Goal: Task Accomplishment & Management: Manage account settings

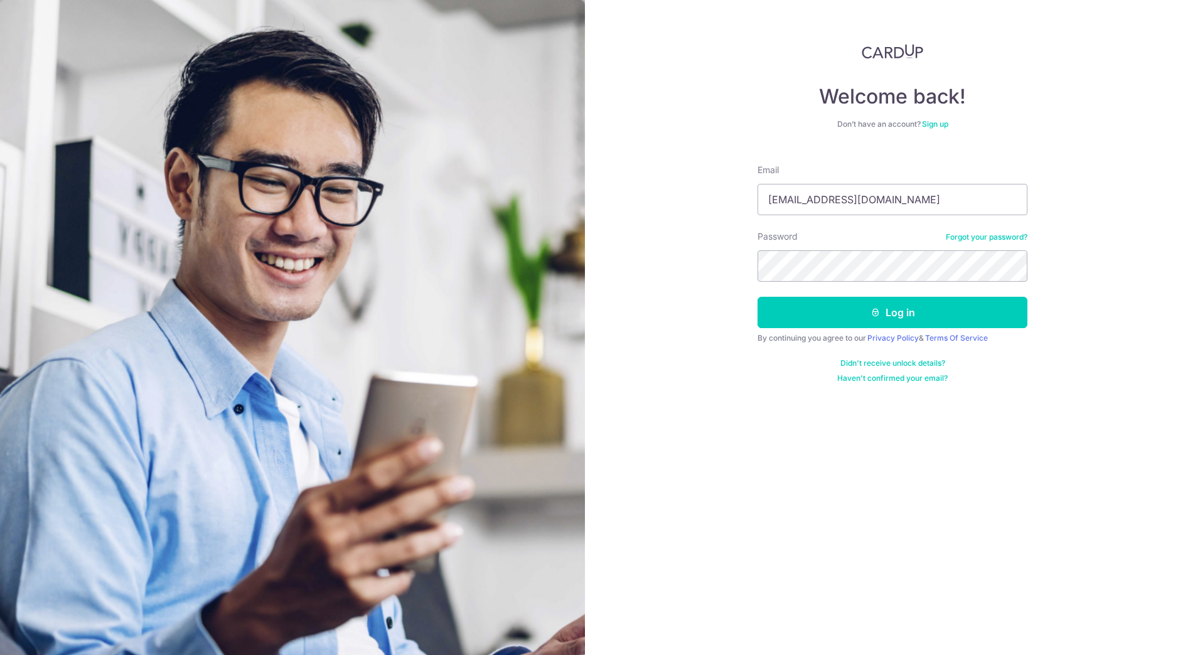
click at [757, 297] on button "Log in" at bounding box center [892, 312] width 270 height 31
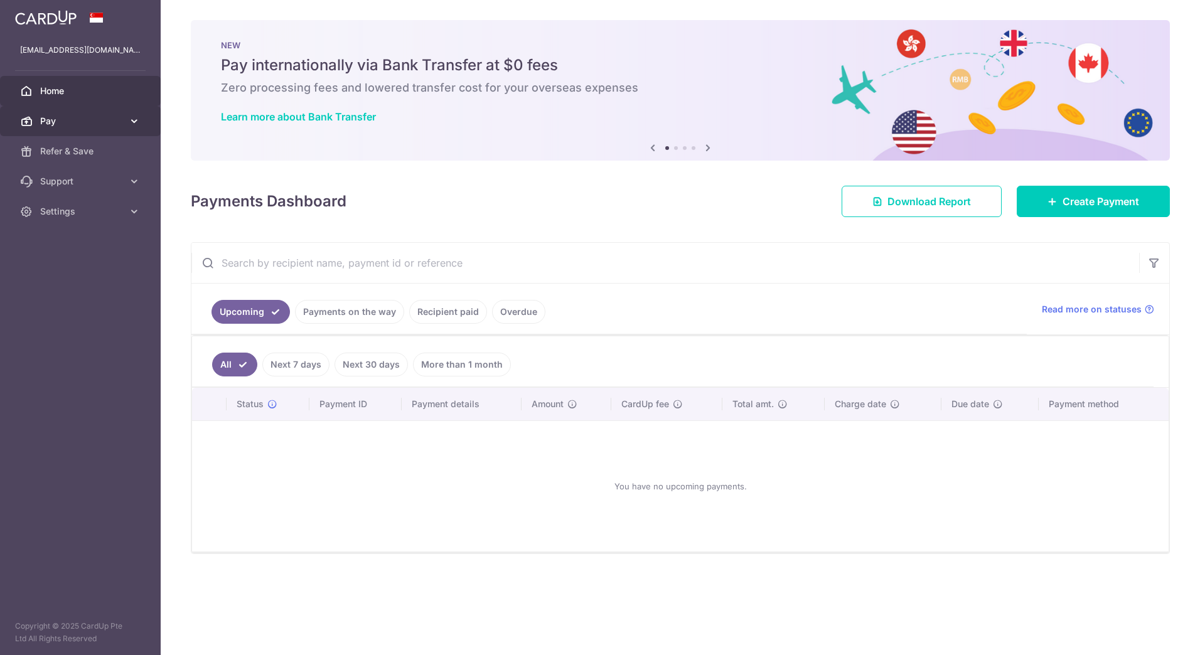
click at [89, 127] on link "Pay" at bounding box center [80, 121] width 161 height 30
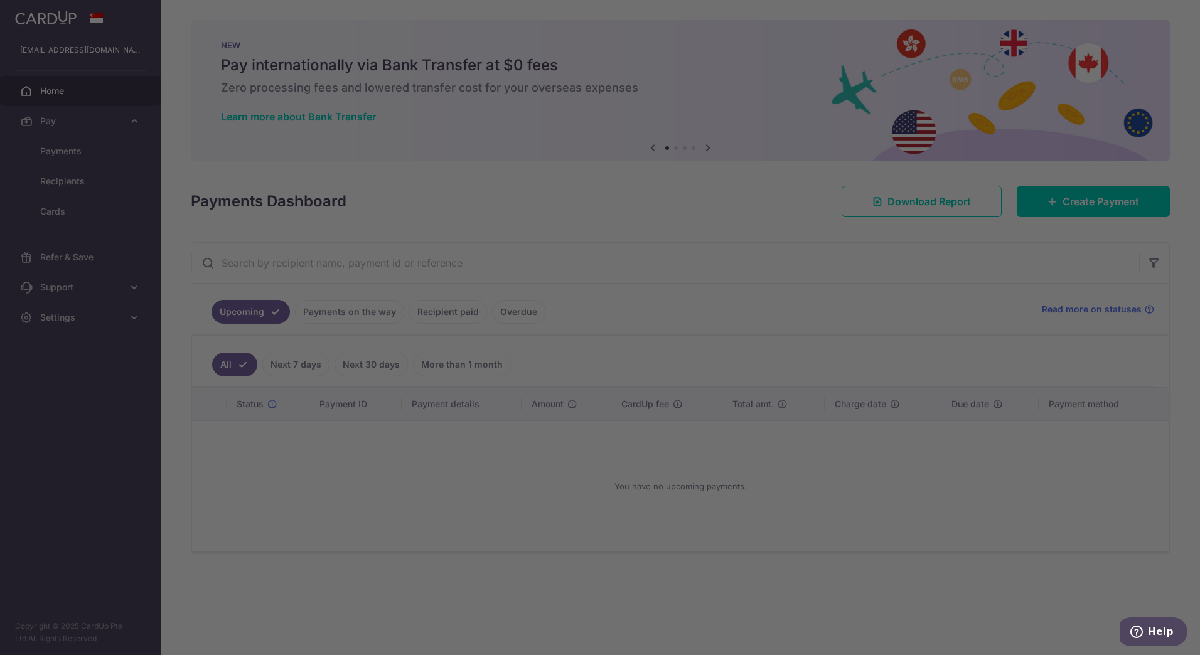
click at [843, 487] on div at bounding box center [605, 330] width 1211 height 661
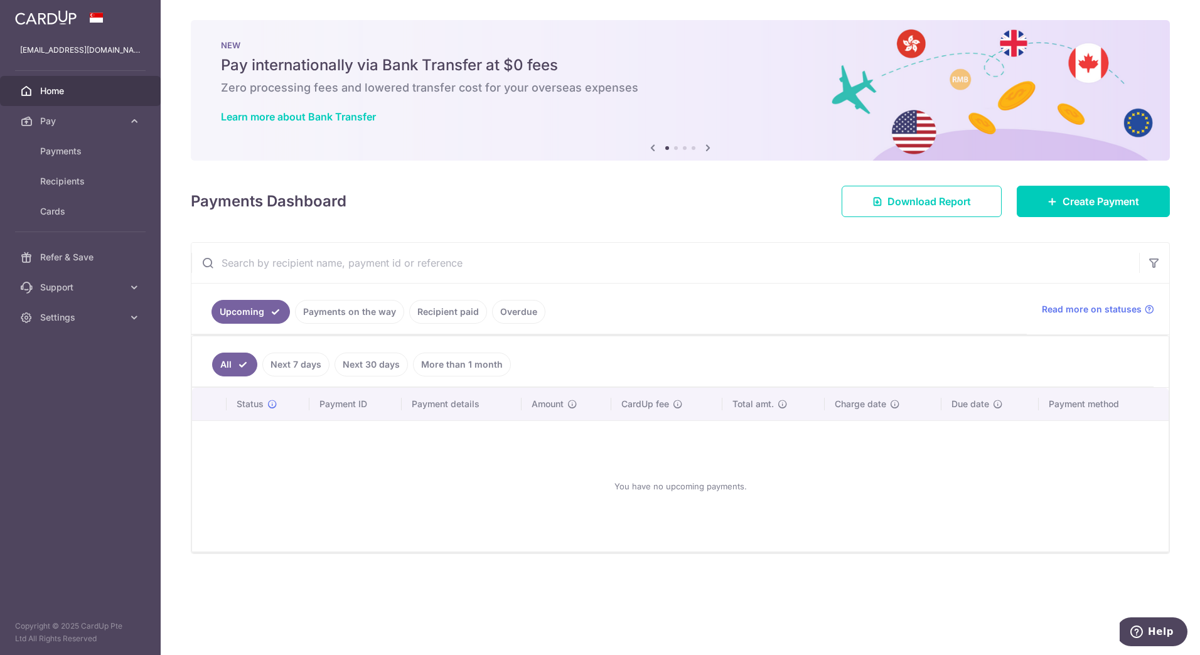
click at [361, 309] on link "Payments on the way" at bounding box center [349, 312] width 109 height 24
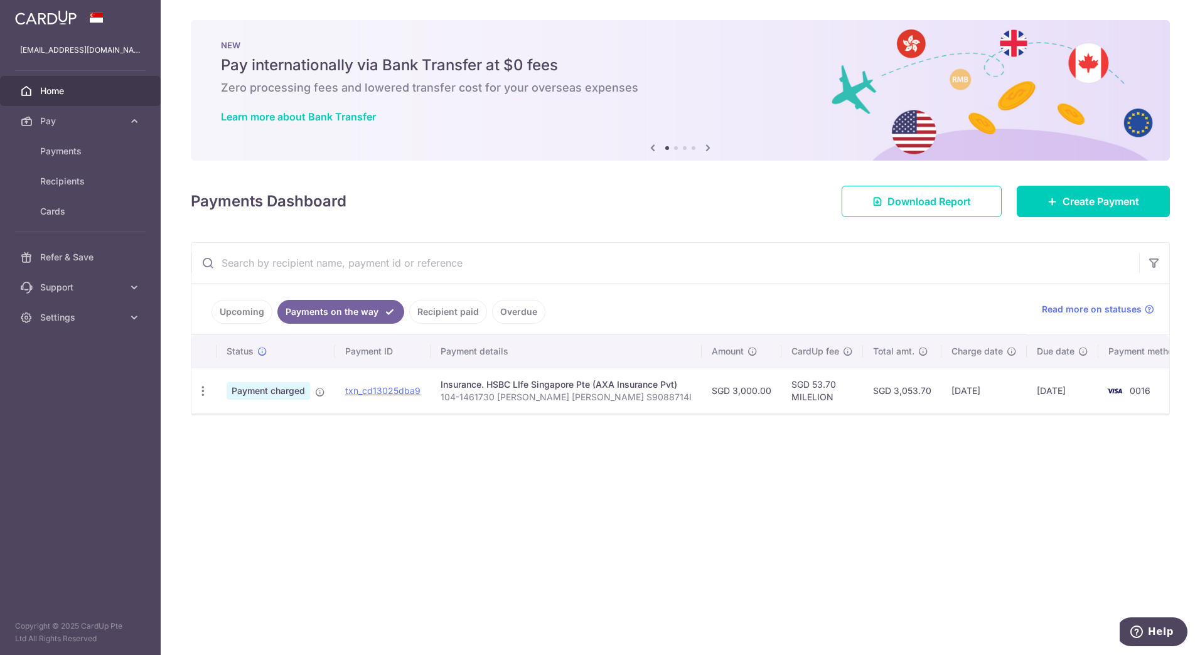
click at [434, 319] on link "Recipient paid" at bounding box center [448, 312] width 78 height 24
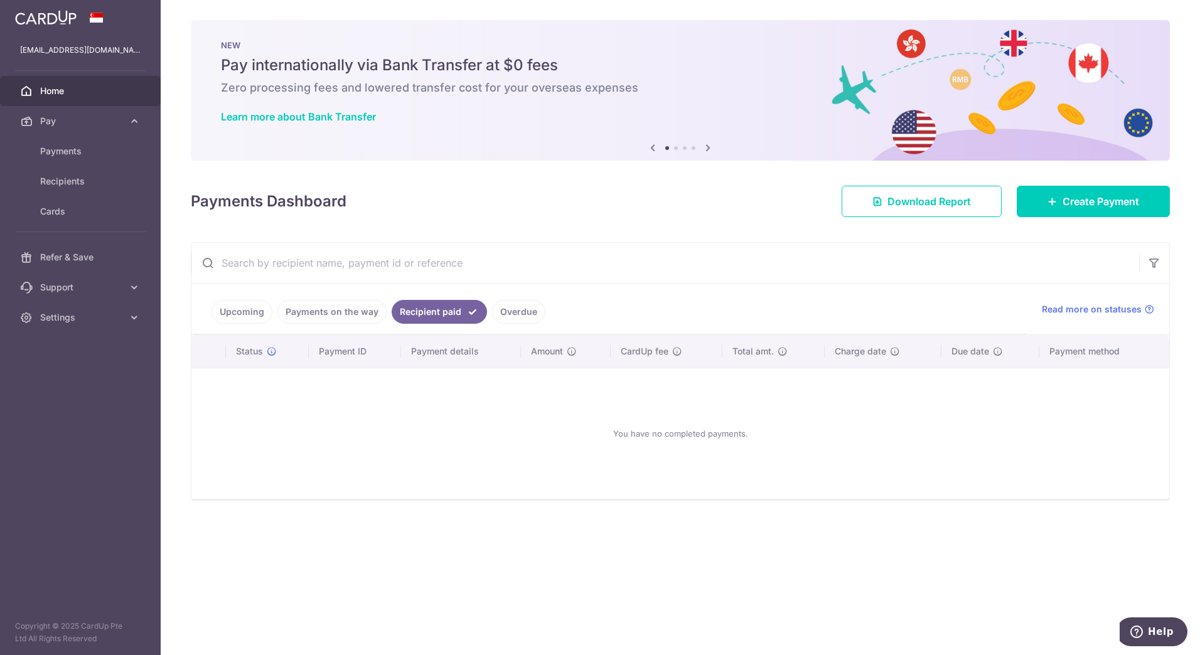
click at [517, 314] on link "Overdue" at bounding box center [518, 312] width 53 height 24
click at [268, 315] on link "Upcoming" at bounding box center [241, 312] width 61 height 24
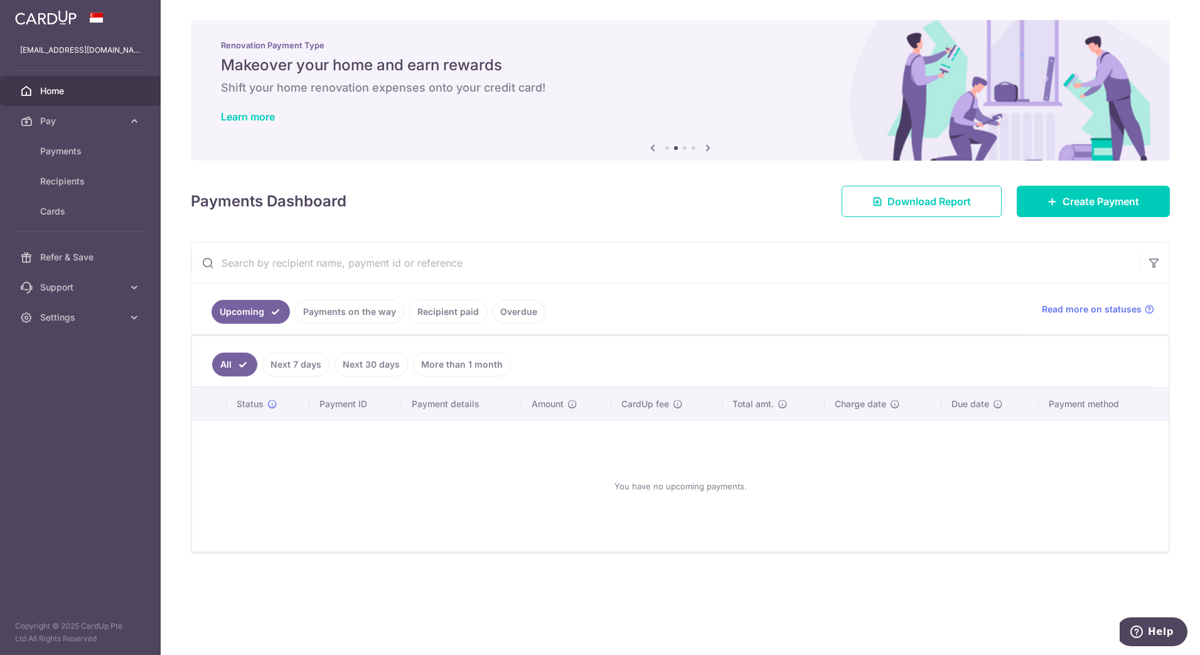
click at [322, 313] on link "Payments on the way" at bounding box center [349, 312] width 109 height 24
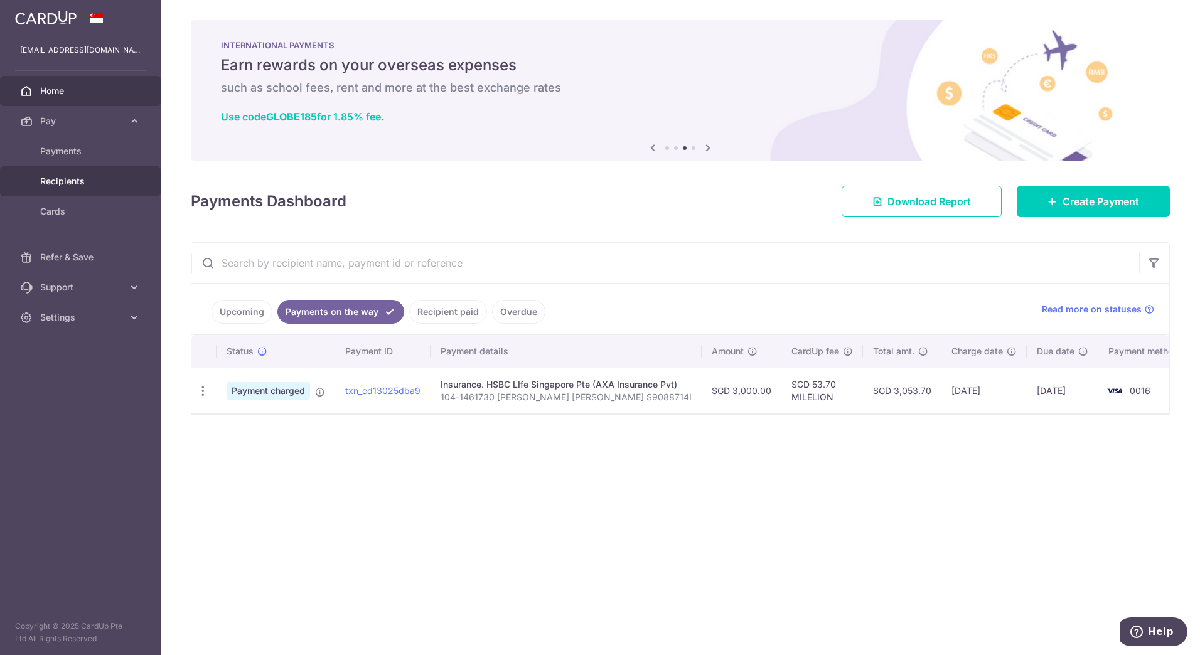
click at [117, 182] on span "Recipients" at bounding box center [81, 181] width 83 height 13
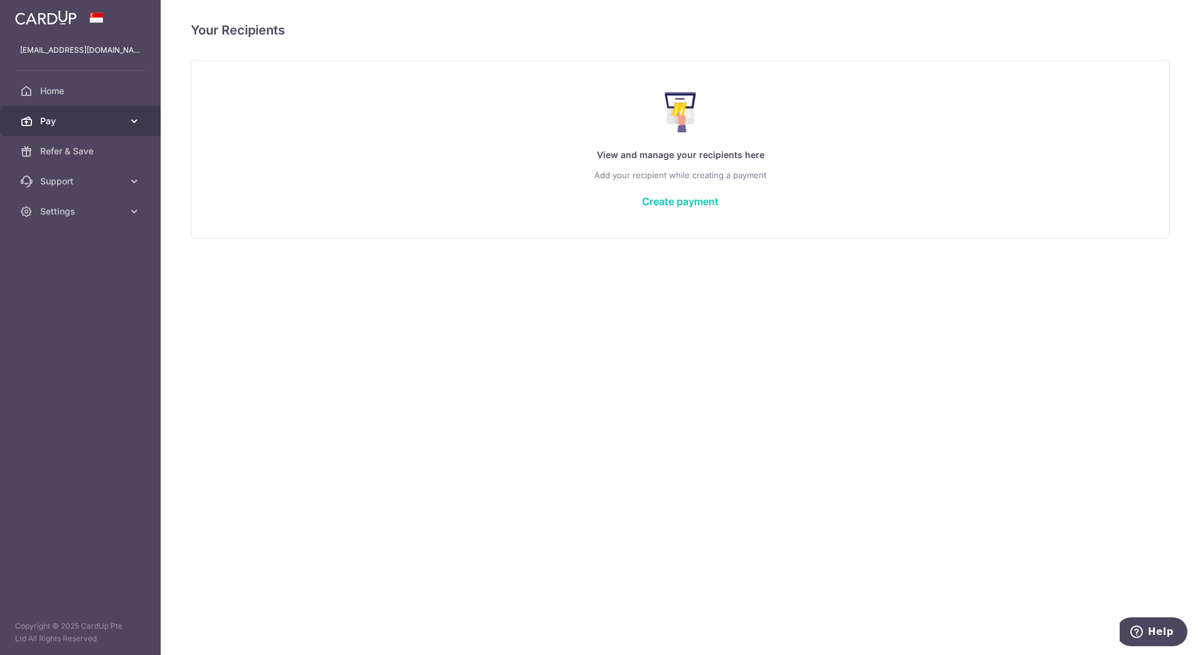
click at [105, 120] on span "Pay" at bounding box center [81, 121] width 83 height 13
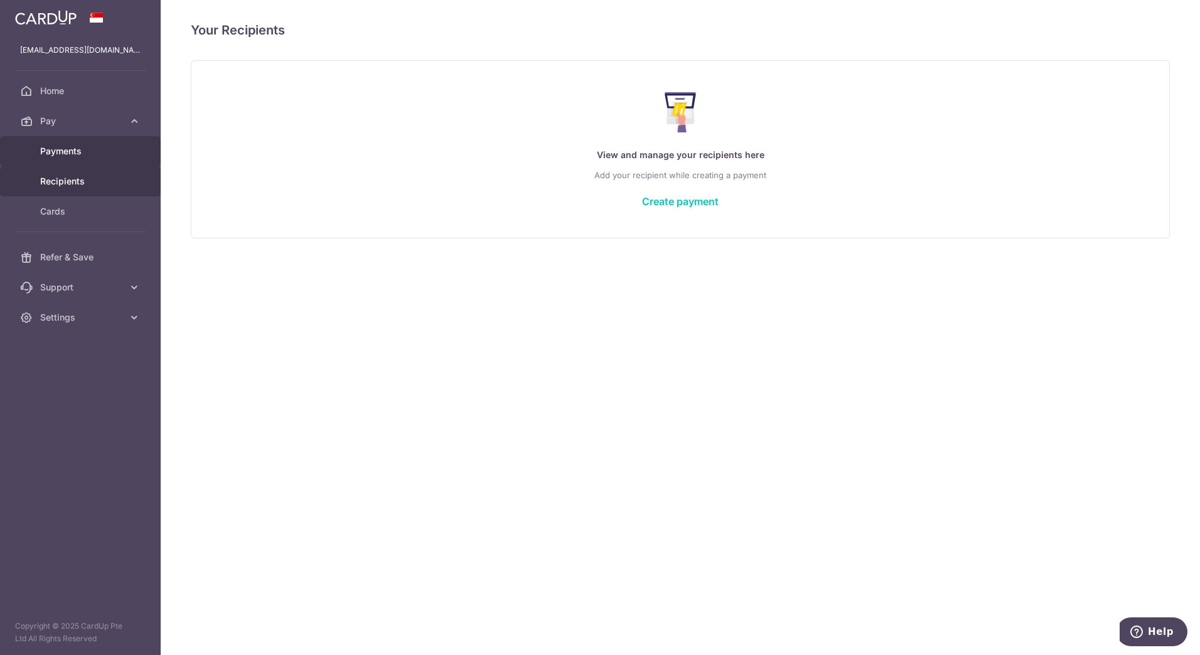
click at [80, 153] on span "Payments" at bounding box center [81, 151] width 83 height 13
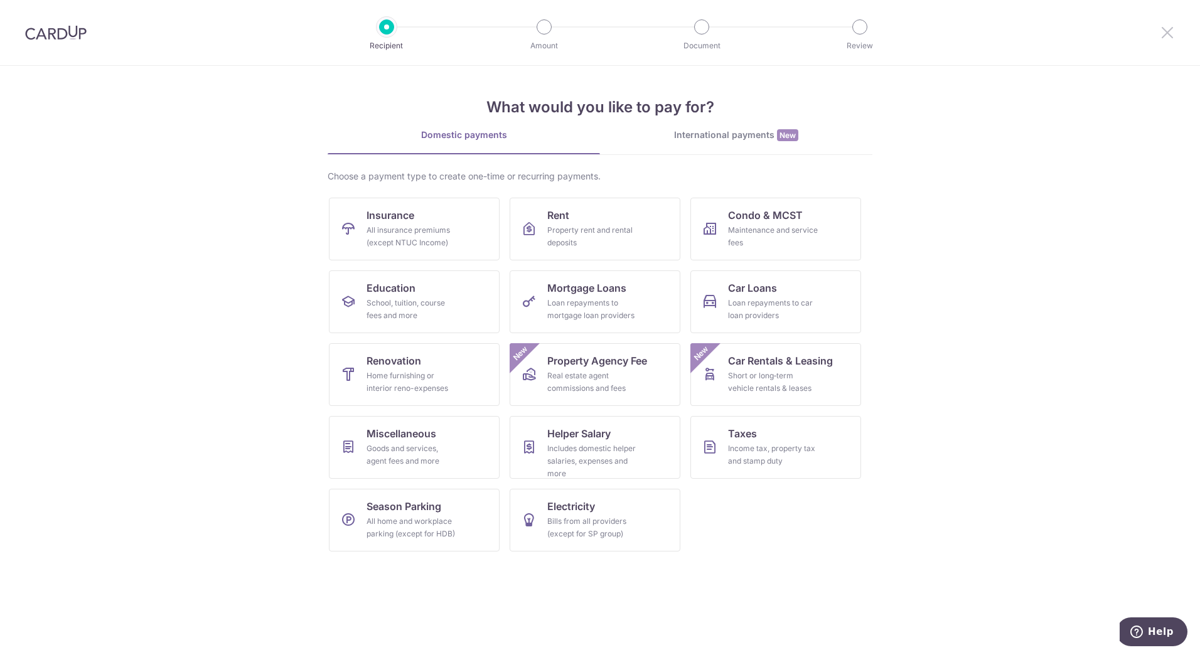
click at [1167, 26] on icon at bounding box center [1166, 32] width 15 height 16
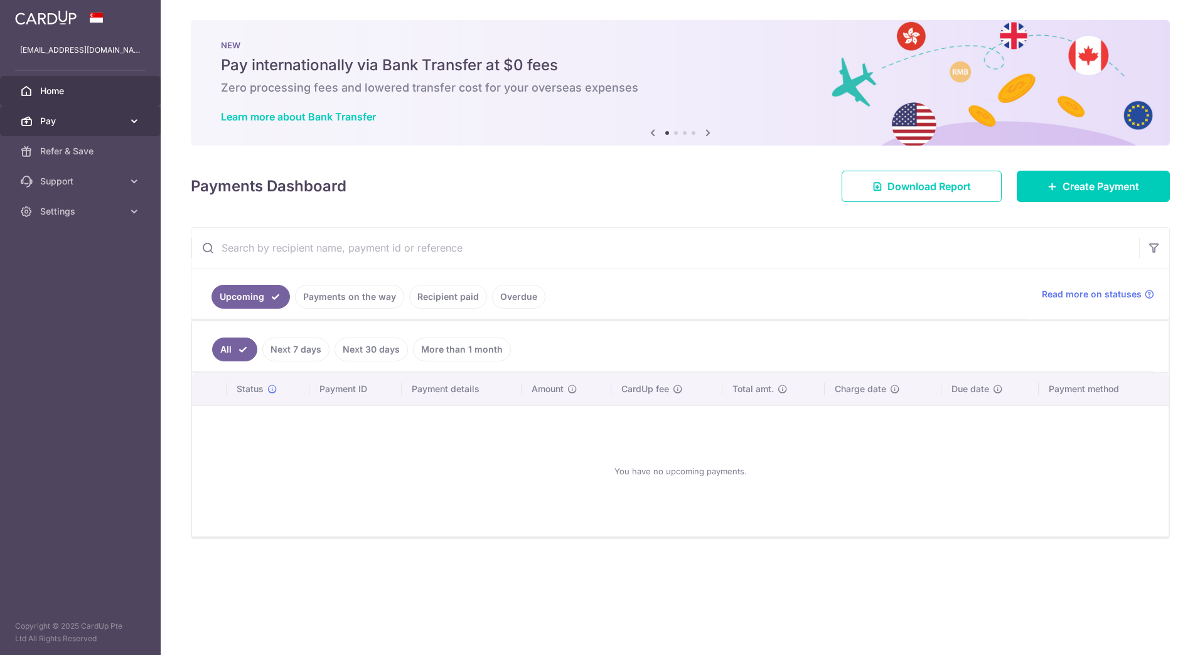
click at [126, 112] on link "Pay" at bounding box center [80, 121] width 161 height 30
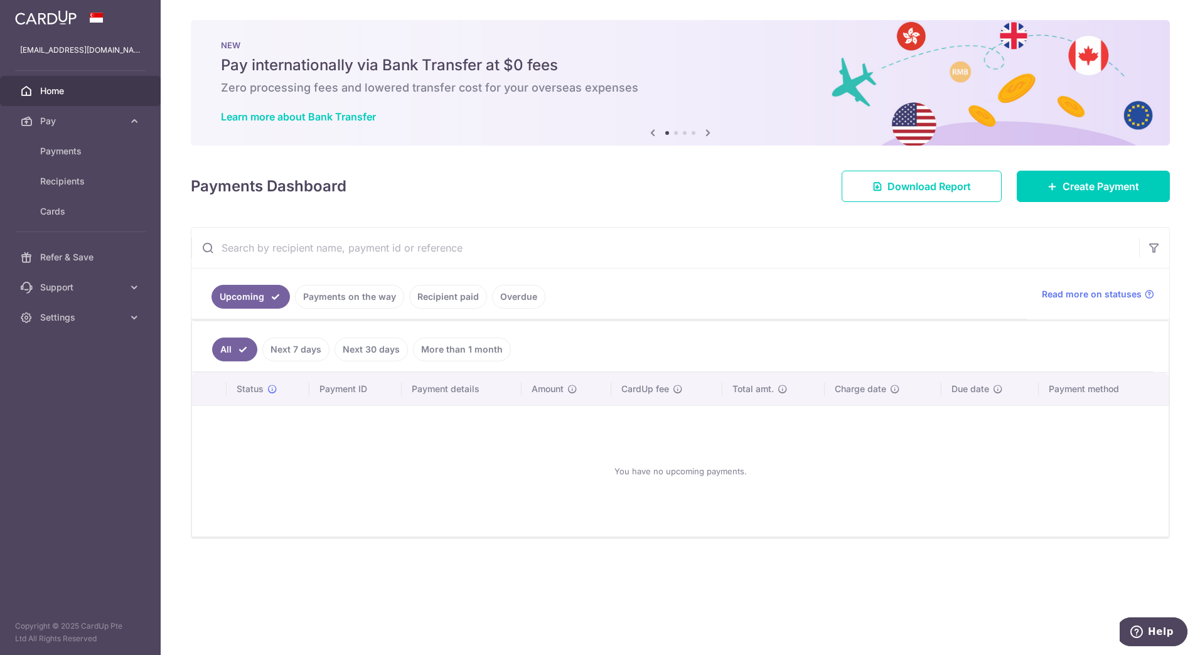
click at [712, 130] on icon at bounding box center [707, 133] width 15 height 16
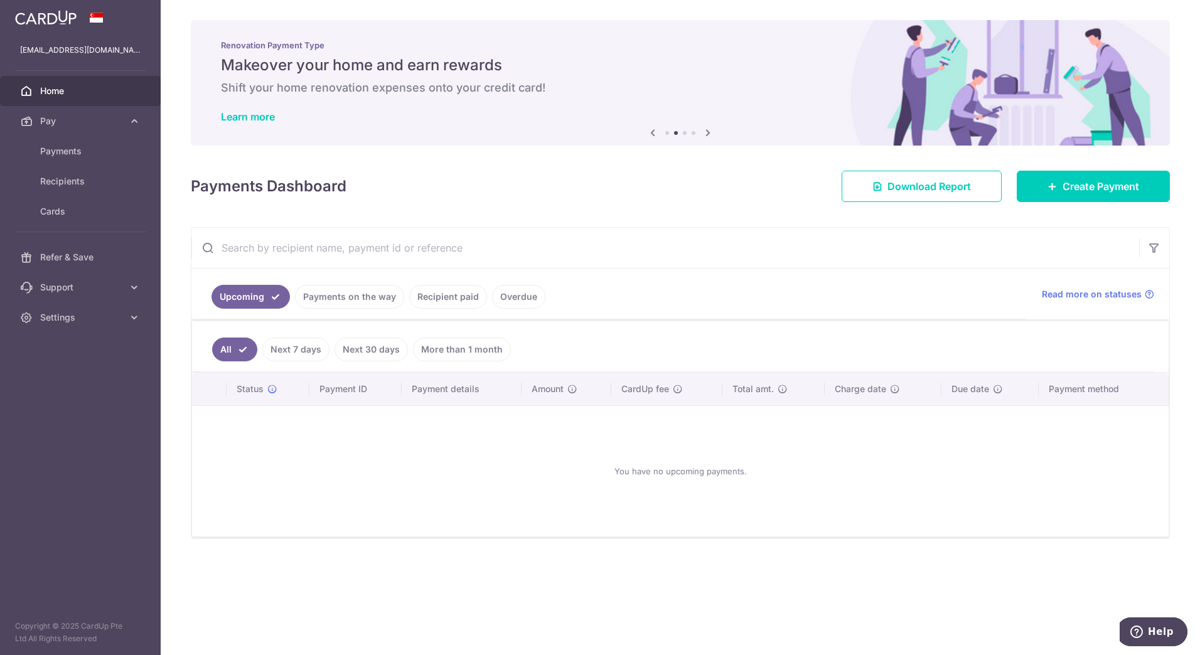
click at [712, 132] on icon at bounding box center [707, 133] width 15 height 16
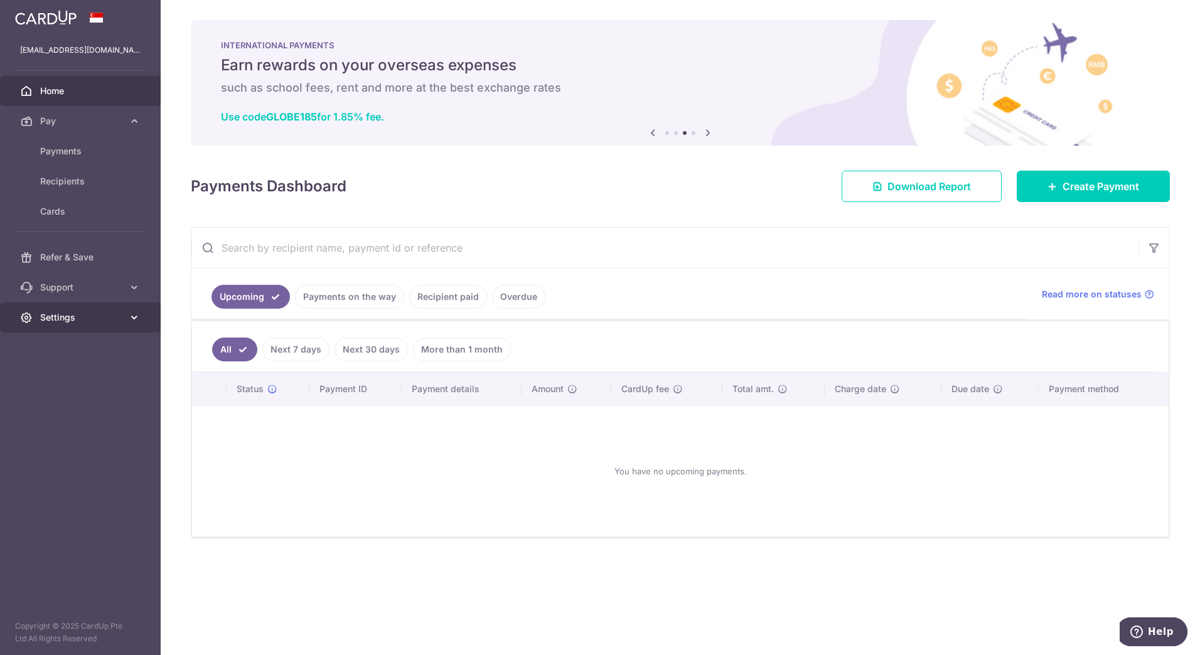
click at [101, 307] on link "Settings" at bounding box center [80, 317] width 161 height 30
click at [78, 383] on span "Logout" at bounding box center [81, 377] width 83 height 13
